Goal: Task Accomplishment & Management: Manage account settings

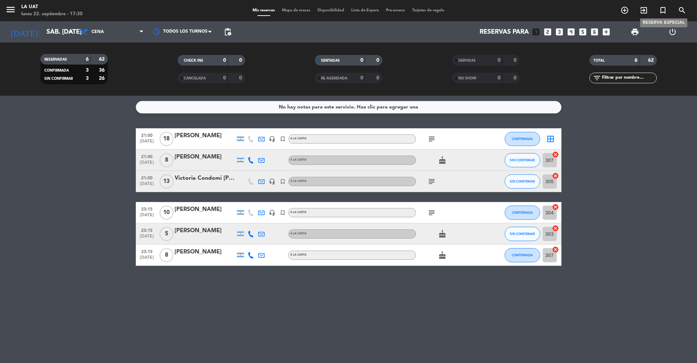
click at [666, 11] on icon "turned_in_not" at bounding box center [663, 10] width 9 height 9
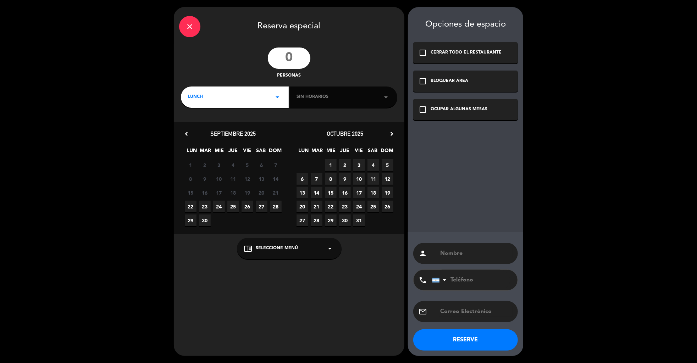
click at [294, 62] on input "number" at bounding box center [289, 58] width 43 height 21
type input "12"
click at [256, 112] on div "close Reserva especial 12 personas LUNCH arrow_drop_down Sin horarios arrow_dro…" at bounding box center [289, 181] width 231 height 349
click at [235, 102] on div "LUNCH arrow_drop_down" at bounding box center [235, 97] width 108 height 21
click at [190, 127] on div "Cena" at bounding box center [235, 126] width 94 height 7
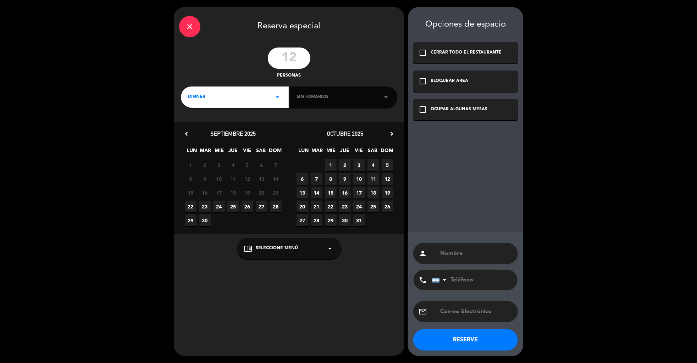
click at [345, 103] on div "Sin horarios arrow_drop_down" at bounding box center [343, 97] width 108 height 21
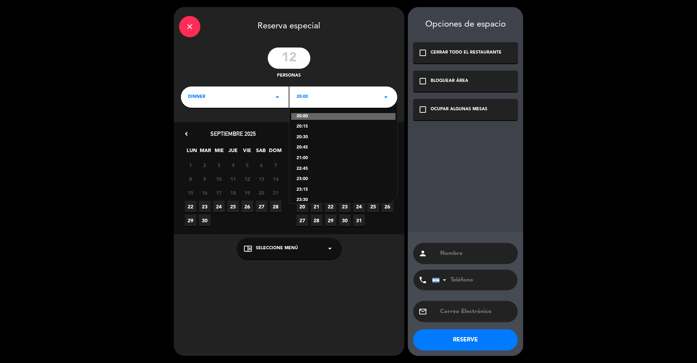
click at [304, 157] on div "21:00" at bounding box center [343, 158] width 94 height 7
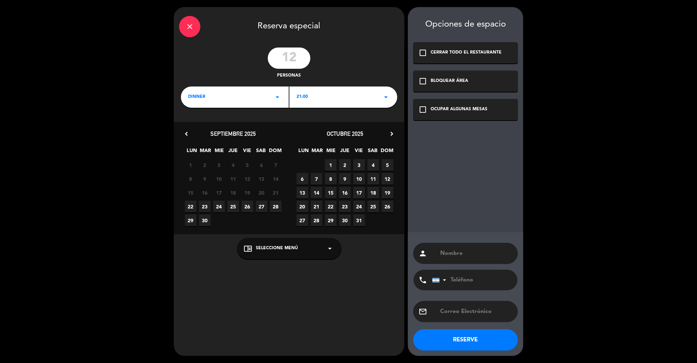
click at [260, 207] on span "27" at bounding box center [262, 207] width 12 height 12
click at [467, 250] on input "text" at bounding box center [475, 254] width 73 height 10
paste input "[PERSON_NAME]"
type input "[PERSON_NAME]"
click at [445, 112] on div "OCUPAR ALGUNAS MESAS" at bounding box center [459, 109] width 57 height 7
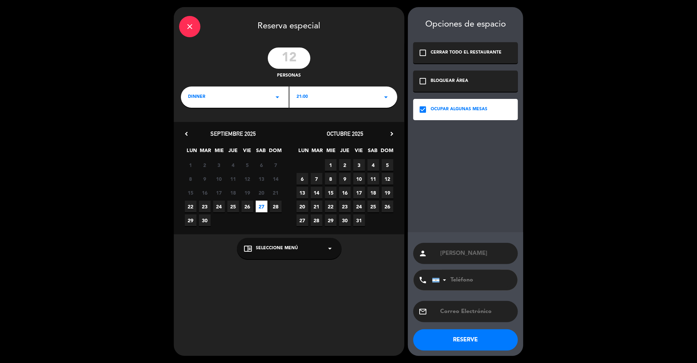
click at [291, 247] on span "Seleccione Menú" at bounding box center [277, 248] width 42 height 7
click at [262, 233] on div "A LA CARTA" at bounding box center [289, 231] width 90 height 7
click at [467, 312] on input "text" at bounding box center [475, 312] width 73 height 10
paste input "[EMAIL_ADDRESS][DOMAIN_NAME]"
type input "[EMAIL_ADDRESS][DOMAIN_NAME]"
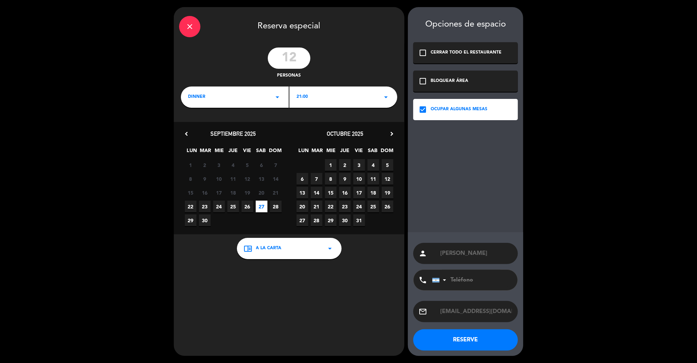
click at [482, 343] on button "RESERVE" at bounding box center [465, 339] width 105 height 21
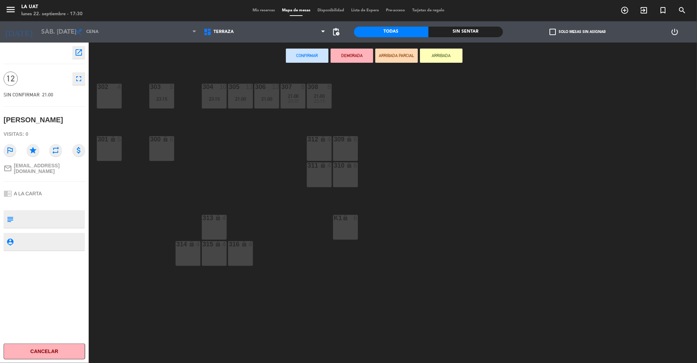
click at [46, 204] on div "open_in_new 12 fullscreen SIN CONFIRMAR 21:00 Carolina Deelia Visitas: 0 outlin…" at bounding box center [44, 203] width 89 height 321
click at [48, 212] on textarea at bounding box center [50, 219] width 68 height 15
type textarea "deja 60k [PERSON_NAME] - a [PERSON_NAME]"
click at [60, 197] on div "chrome_reader_mode A LA CARTA" at bounding box center [45, 193] width 82 height 13
click at [165, 96] on div "23:15" at bounding box center [161, 98] width 25 height 5
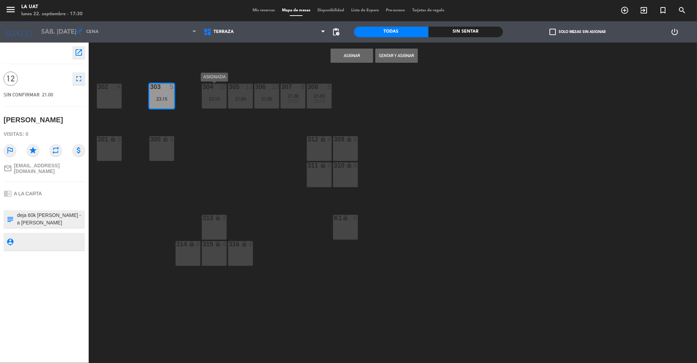
click at [221, 90] on div "10" at bounding box center [223, 87] width 7 height 6
click at [346, 59] on button "Asignar" at bounding box center [352, 56] width 43 height 14
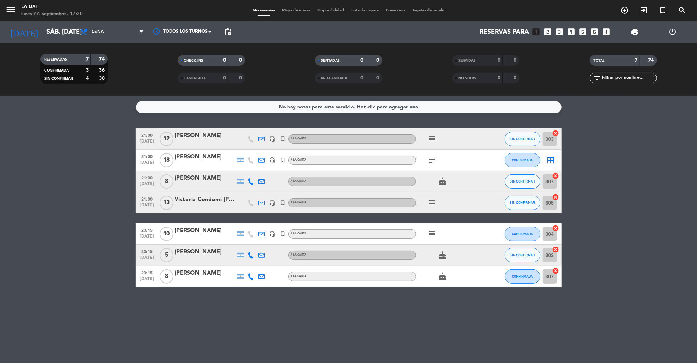
click at [551, 159] on icon "border_all" at bounding box center [551, 160] width 9 height 9
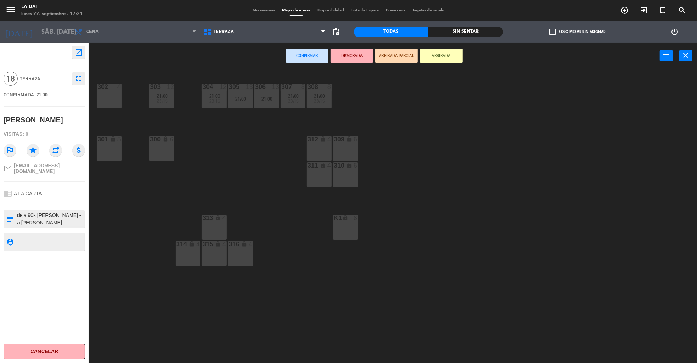
click at [109, 98] on div "302 4" at bounding box center [109, 96] width 25 height 25
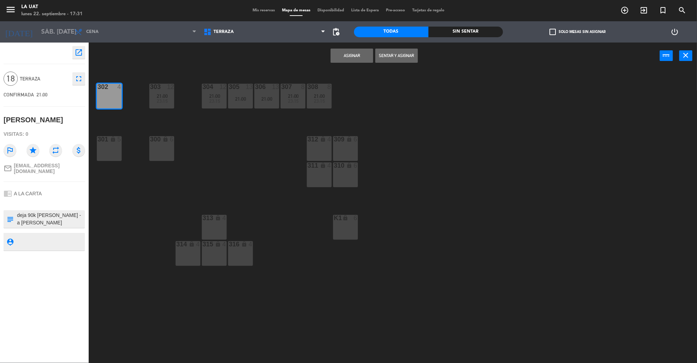
click at [357, 57] on button "Asignar" at bounding box center [352, 56] width 43 height 14
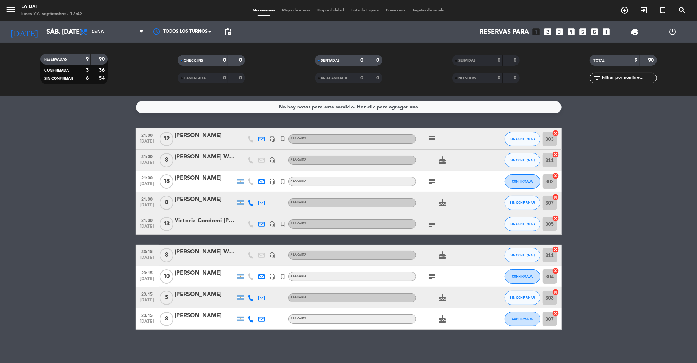
click at [677, 30] on icon "power_settings_new" at bounding box center [672, 32] width 9 height 9
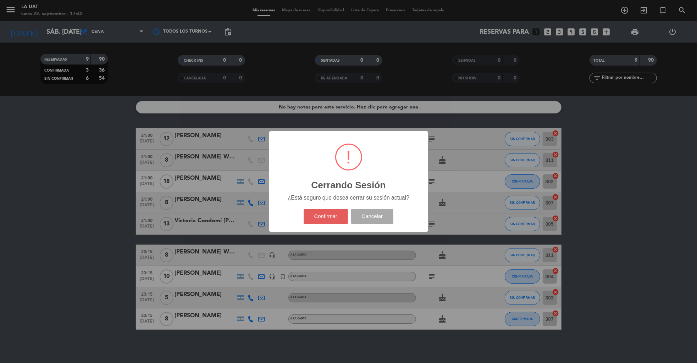
click at [318, 223] on button "Confirmar" at bounding box center [326, 216] width 44 height 15
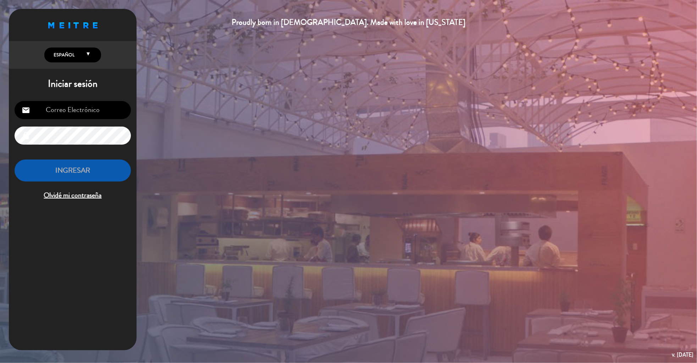
click at [72, 115] on input "email" at bounding box center [73, 110] width 116 height 18
type input "[EMAIL_ADDRESS][DOMAIN_NAME]"
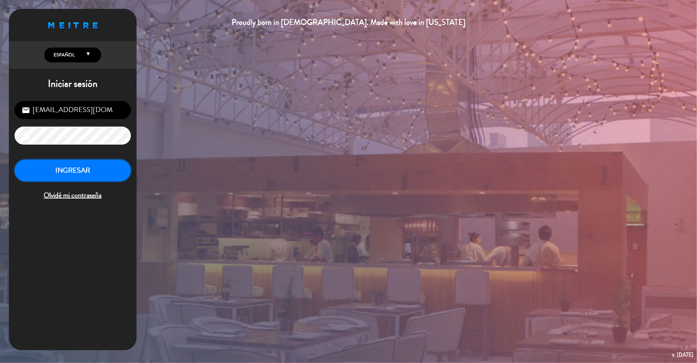
click at [89, 180] on button "INGRESAR" at bounding box center [73, 171] width 116 height 22
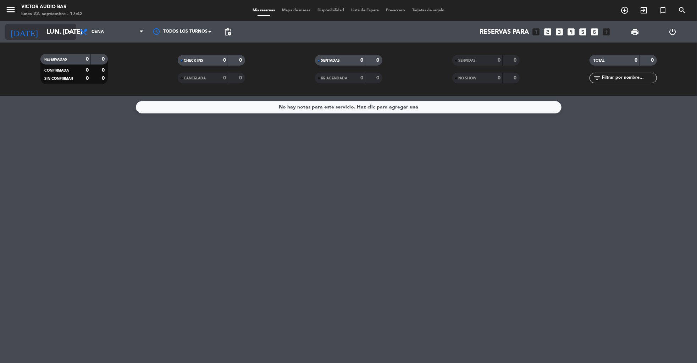
click at [59, 34] on input "lun. [DATE]" at bounding box center [84, 32] width 83 height 15
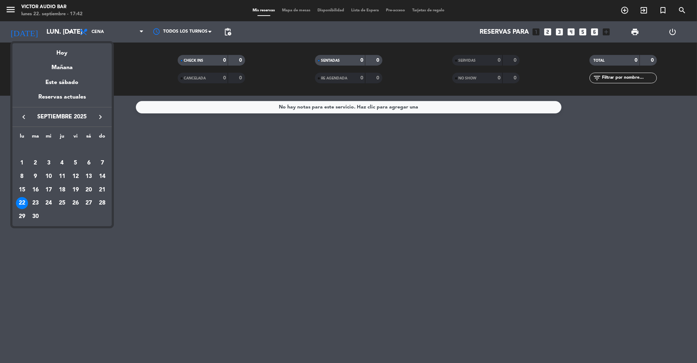
click at [100, 115] on icon "keyboard_arrow_right" at bounding box center [100, 117] width 9 height 9
click at [100, 116] on icon "keyboard_arrow_right" at bounding box center [100, 117] width 9 height 9
click at [47, 163] on div "5" at bounding box center [49, 163] width 12 height 12
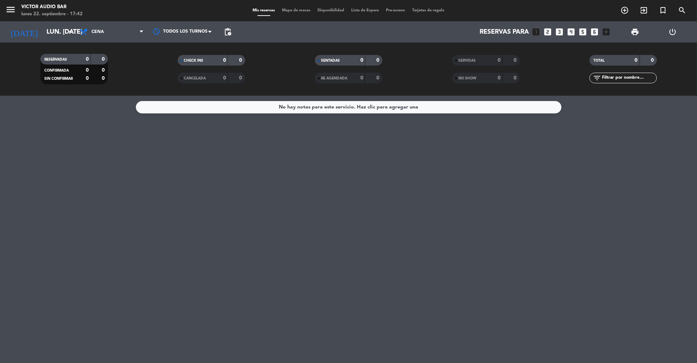
type input "mié. [DATE]"
